Goal: Find contact information: Find contact information

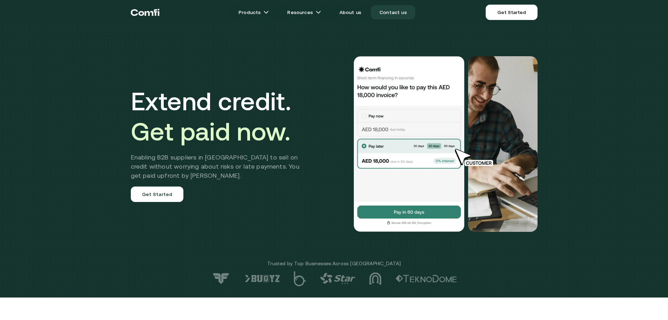
click at [395, 13] on link "Contact us" at bounding box center [393, 12] width 44 height 14
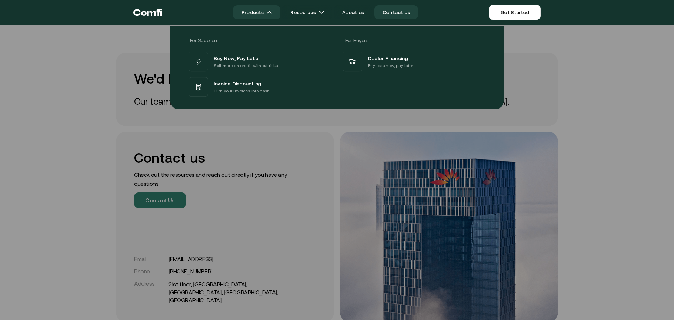
click at [262, 13] on link "Products" at bounding box center [256, 12] width 47 height 14
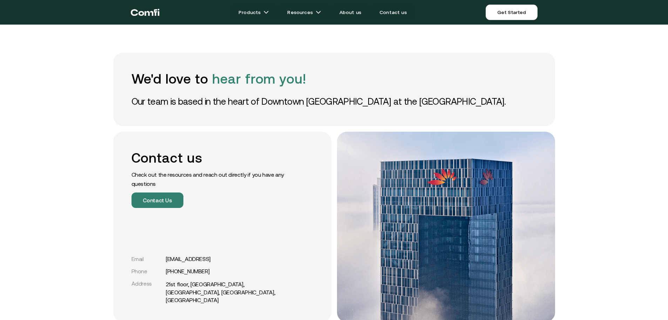
click at [154, 17] on icon "Return to the top of the Comfi home page" at bounding box center [145, 12] width 29 height 21
